Goal: Find specific page/section: Find specific page/section

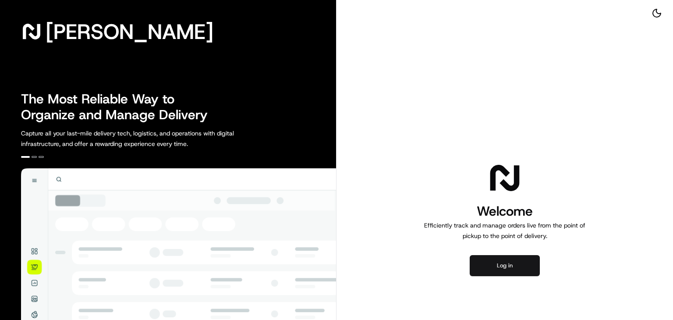
click at [488, 268] on button "Log in" at bounding box center [504, 265] width 70 height 21
